Goal: Information Seeking & Learning: Learn about a topic

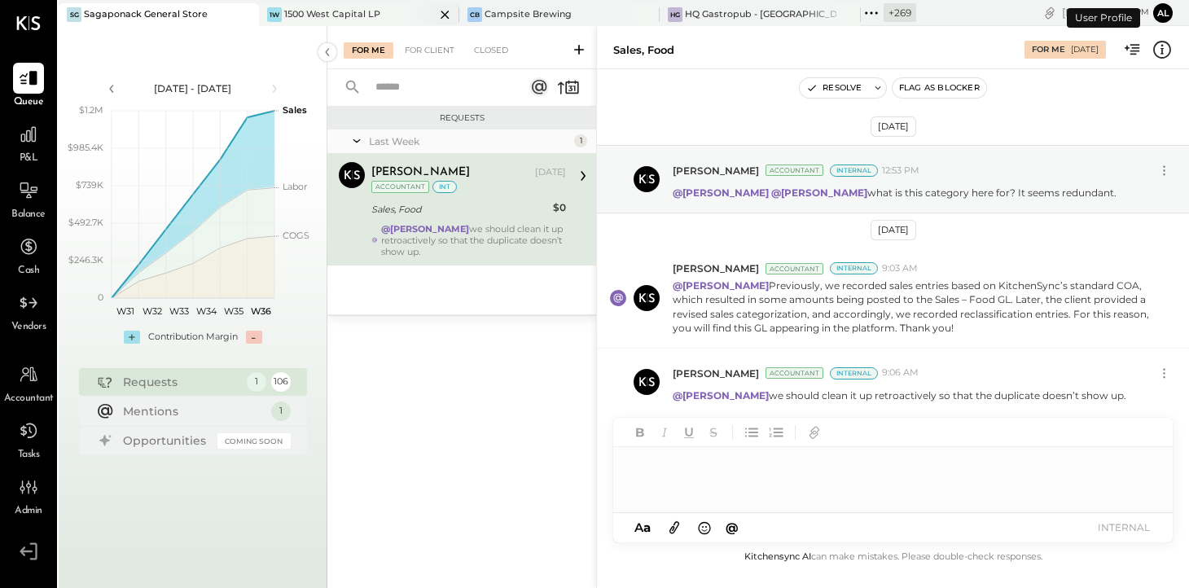
scroll to position [4, 0]
click at [20, 138] on icon at bounding box center [28, 134] width 21 height 21
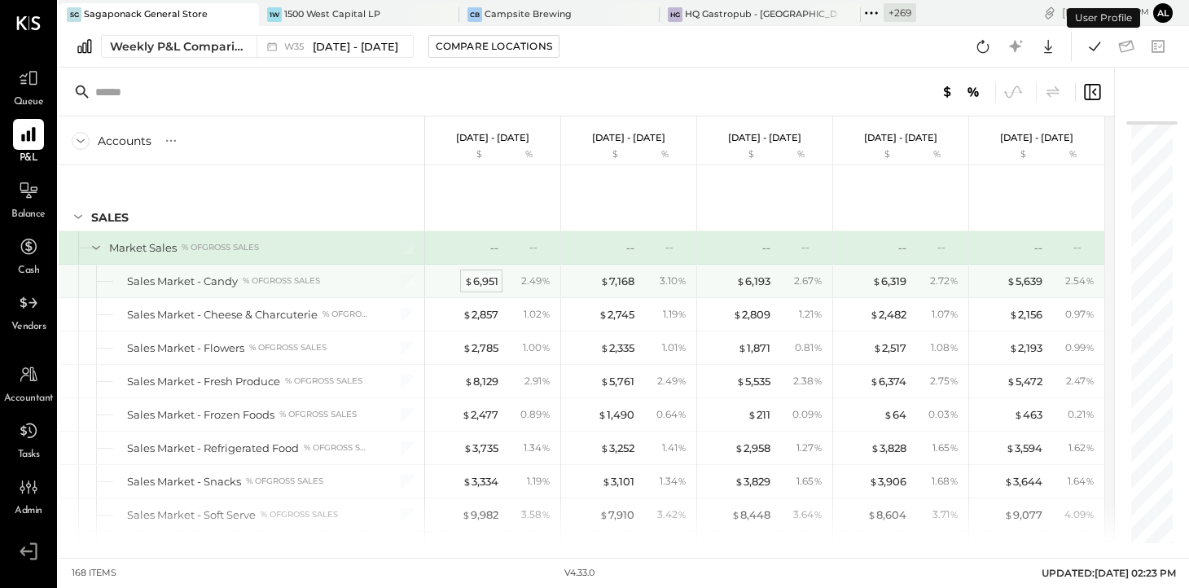
click at [489, 281] on div "$ 6,951" at bounding box center [481, 281] width 34 height 15
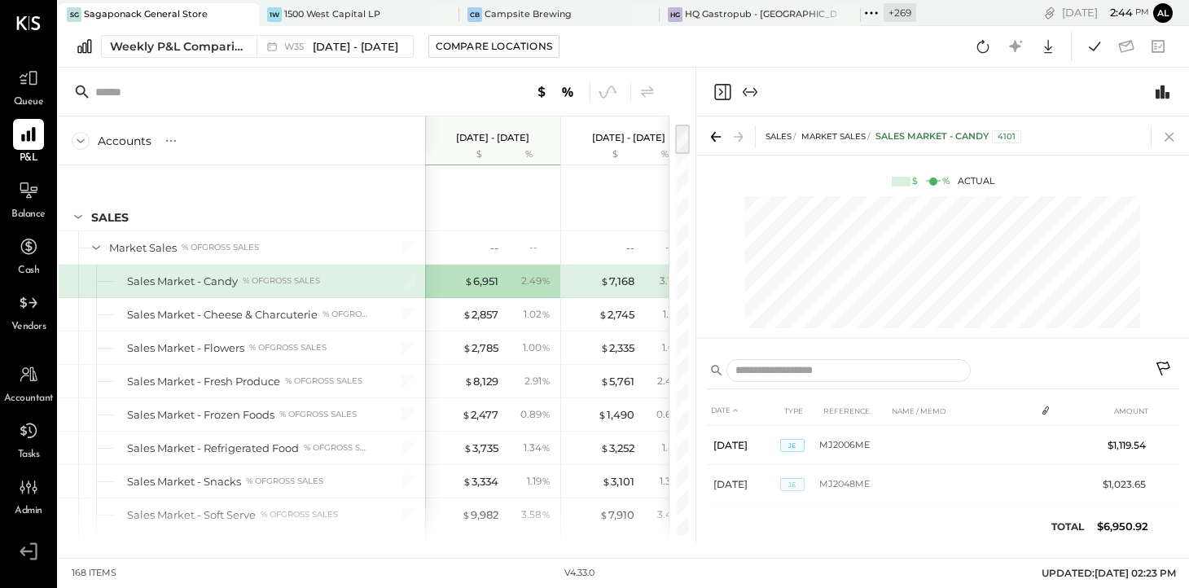
click at [1172, 134] on icon at bounding box center [1169, 136] width 23 height 23
click at [502, 293] on div "$ 6,951 2.49 %" at bounding box center [494, 281] width 122 height 33
click at [480, 286] on div "$ 6,951" at bounding box center [481, 281] width 34 height 15
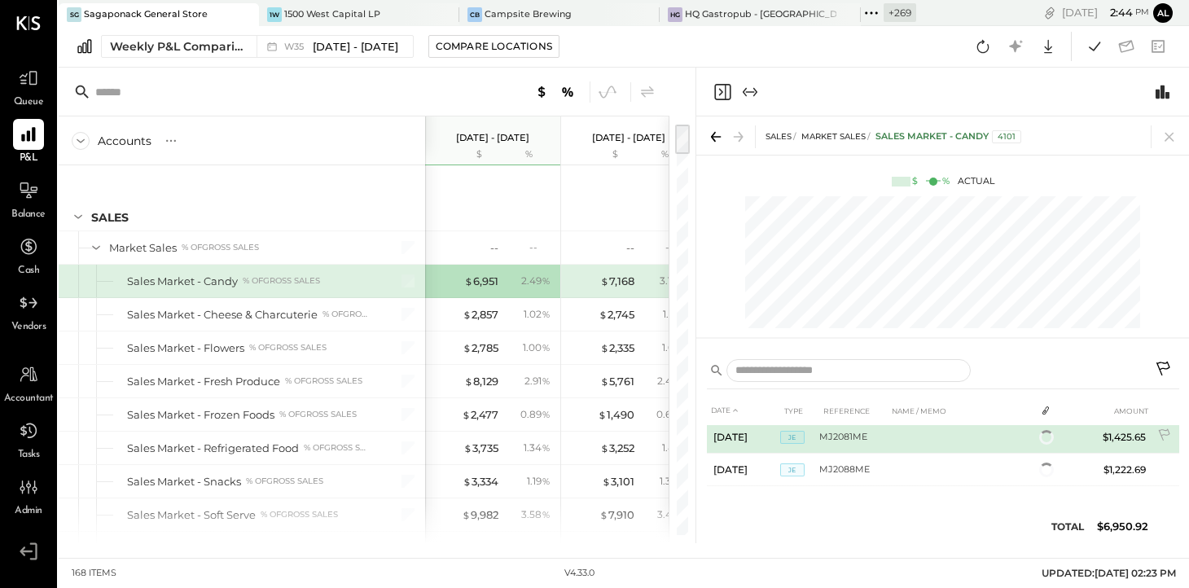
scroll to position [174, 0]
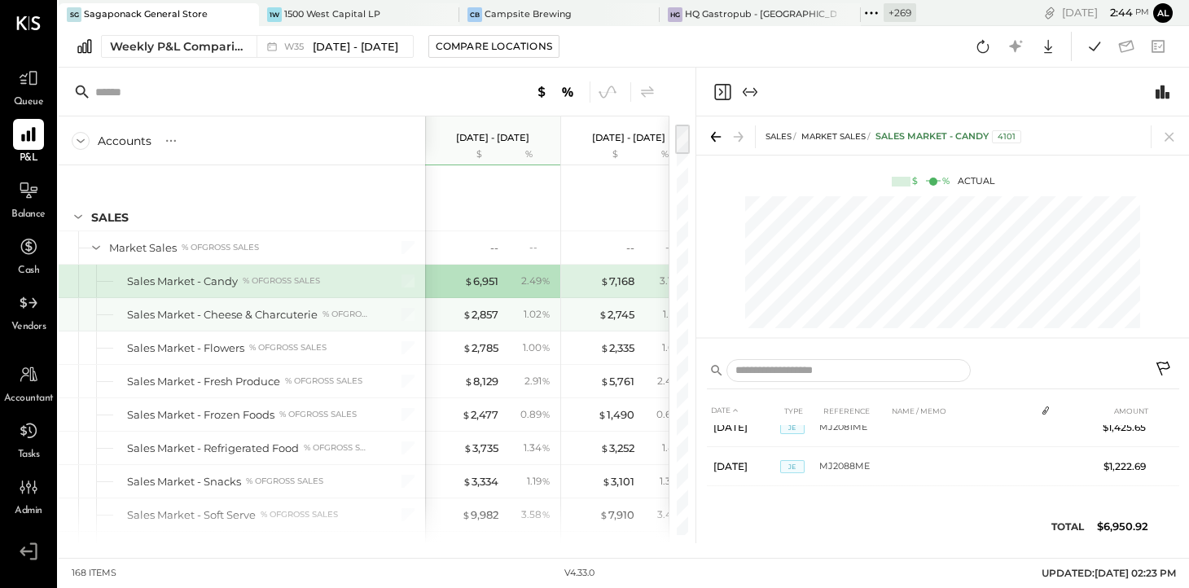
click at [263, 322] on div "Sales Market - Cheese & Charcuterie % of GROSS SALES" at bounding box center [242, 314] width 366 height 33
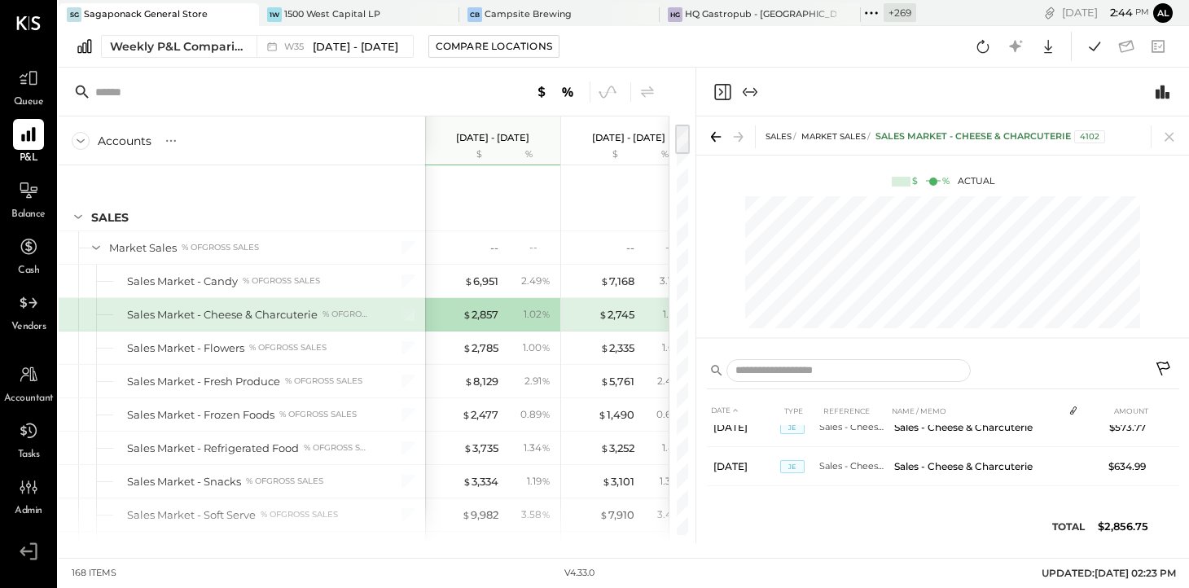
scroll to position [0, 81]
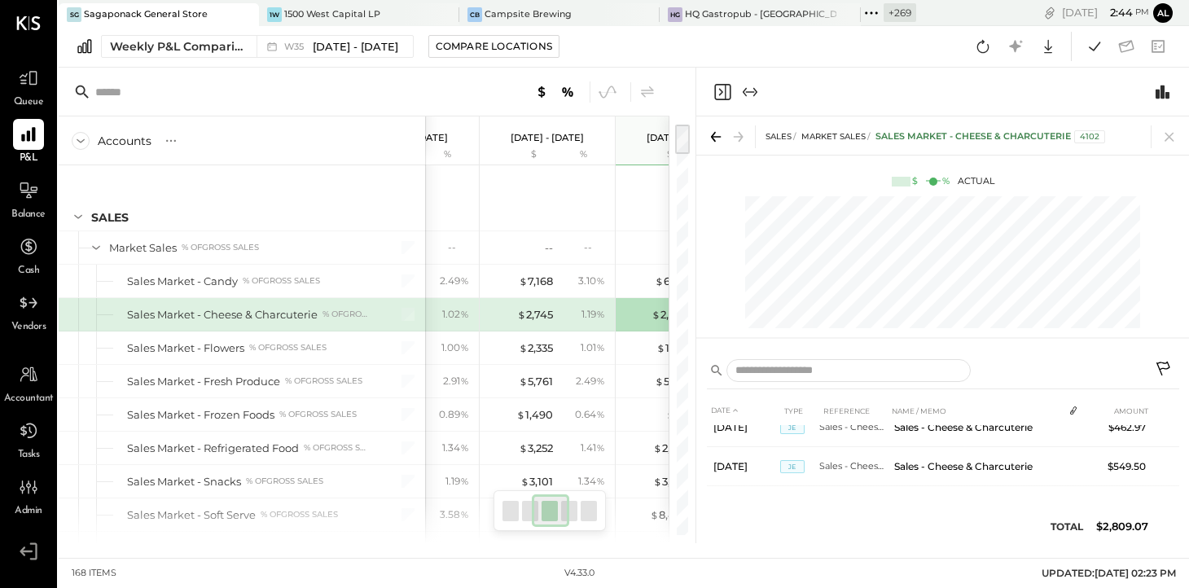
scroll to position [0, 217]
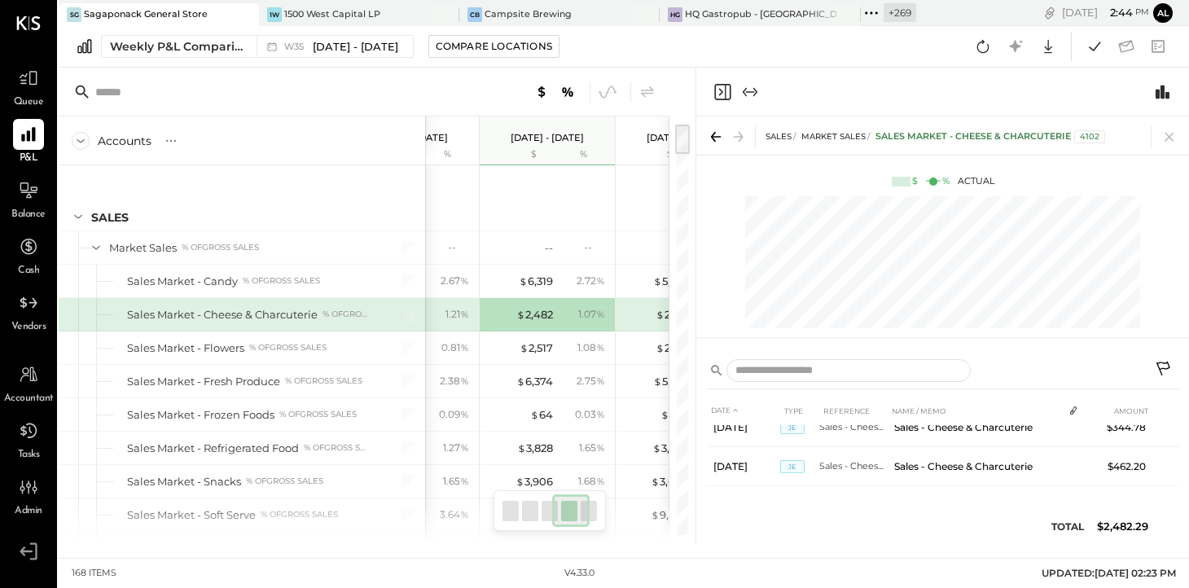
scroll to position [0, 436]
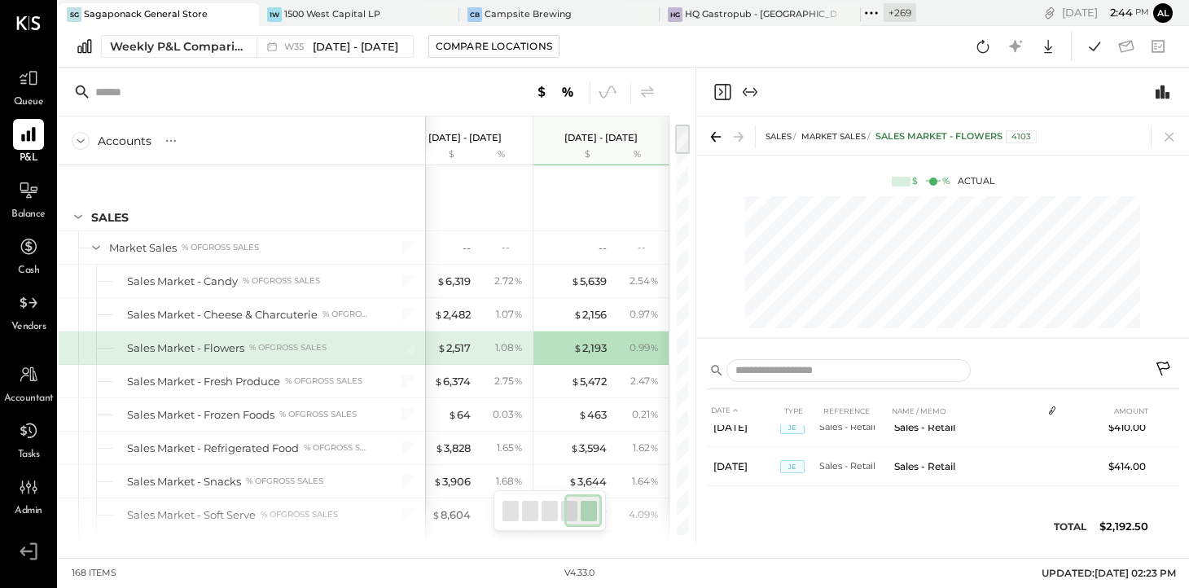
scroll to position [0, 353]
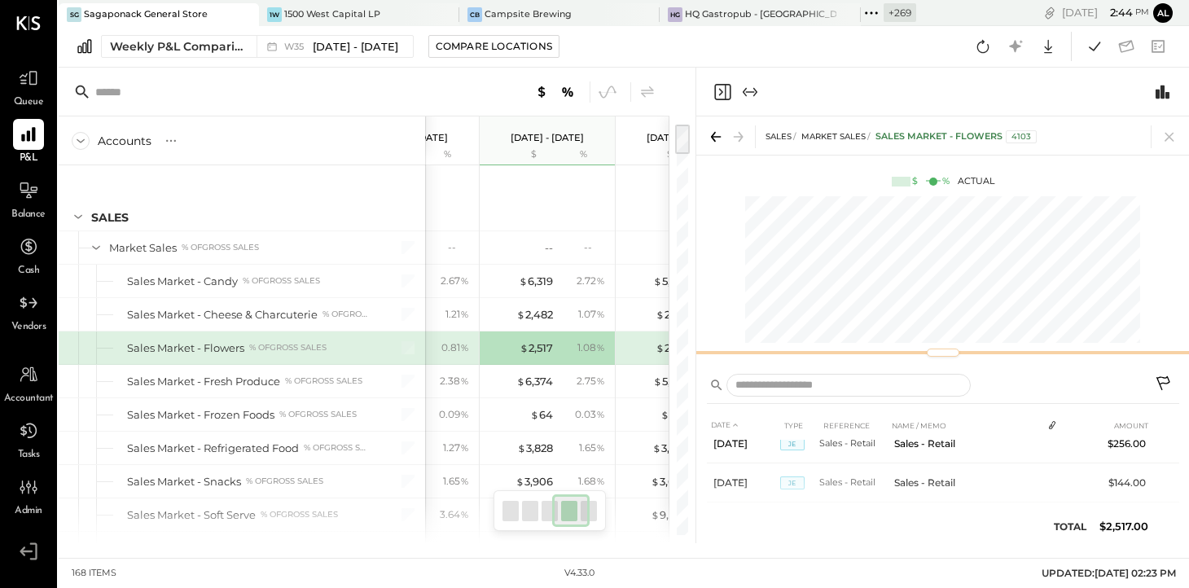
scroll to position [174, 0]
drag, startPoint x: 993, startPoint y: 338, endPoint x: 978, endPoint y: 357, distance: 24.3
click at [978, 357] on div at bounding box center [942, 356] width 493 height 7
click at [1166, 89] on icon "Switch to Chart module" at bounding box center [1163, 92] width 20 height 20
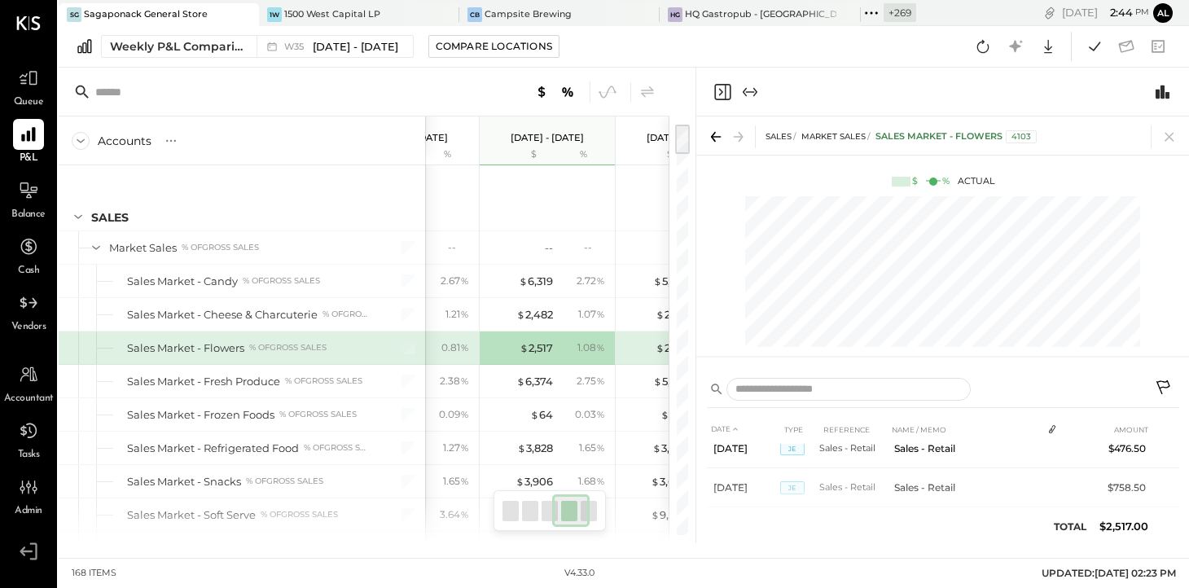
scroll to position [0, 0]
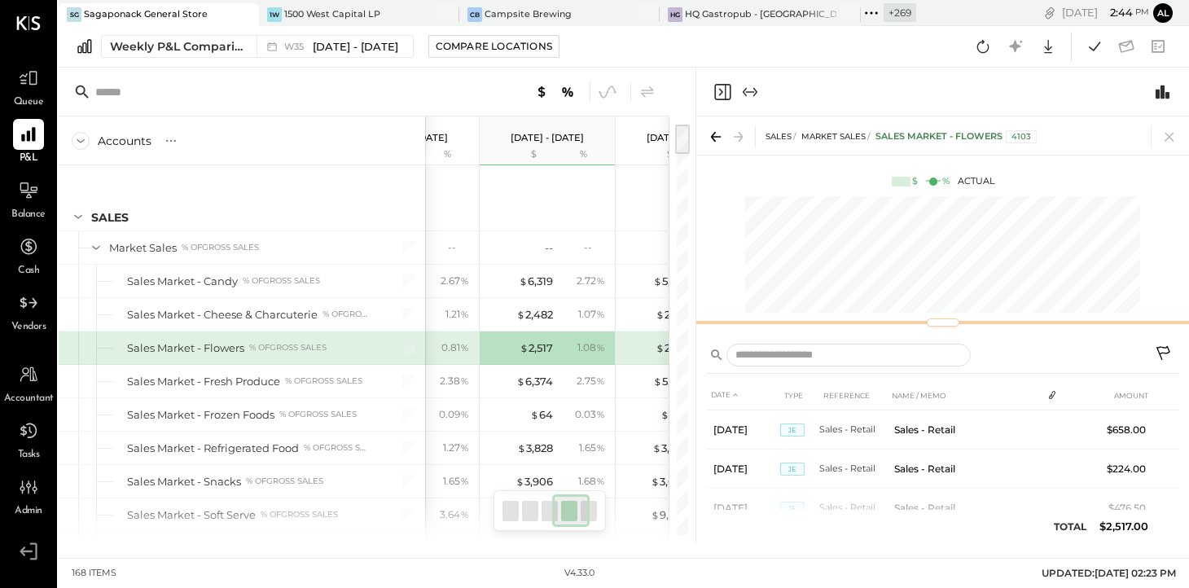
drag, startPoint x: 1016, startPoint y: 357, endPoint x: 1015, endPoint y: 323, distance: 33.4
click at [1015, 323] on div "SALES Market Sales Sales Market - Flowers 4103 $ % Actual" at bounding box center [942, 224] width 493 height 216
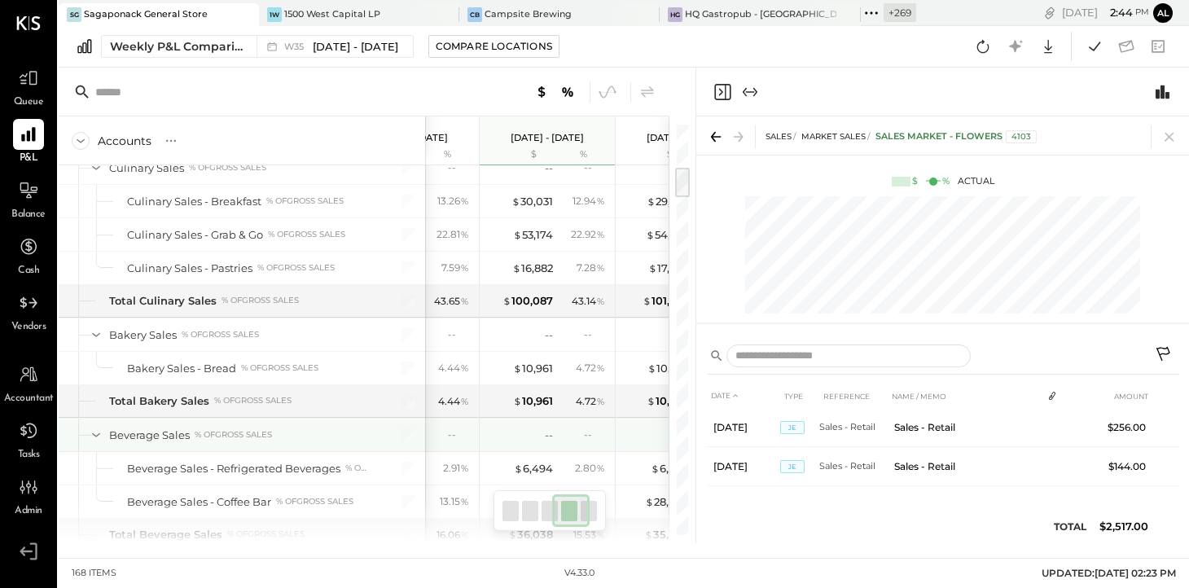
scroll to position [571, 0]
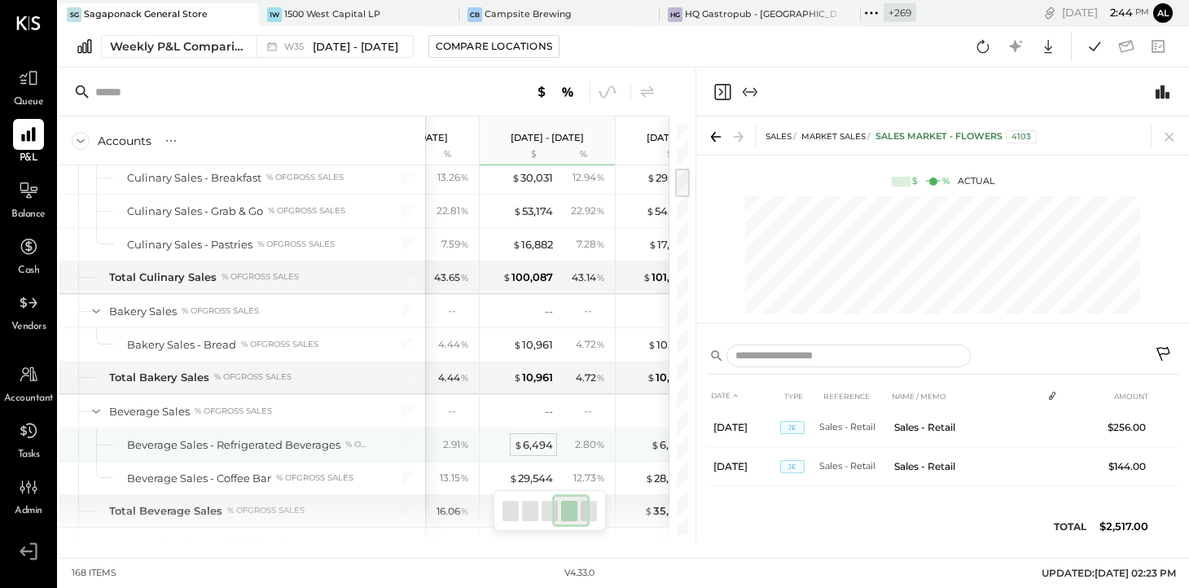
click at [515, 445] on span "$" at bounding box center [518, 444] width 9 height 13
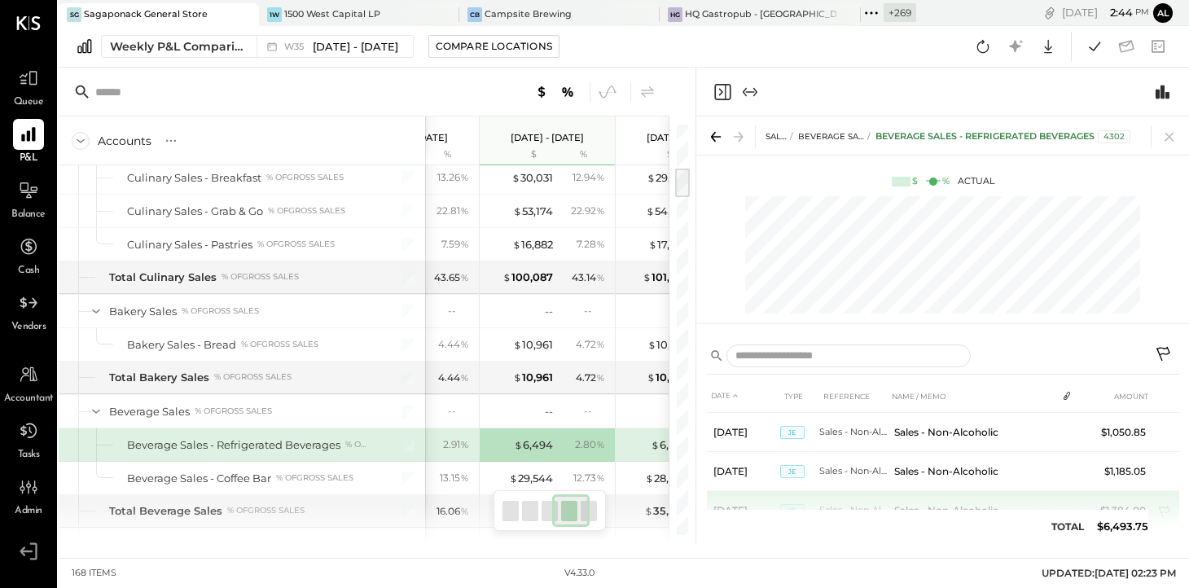
scroll to position [18, 0]
